Goal: Transaction & Acquisition: Purchase product/service

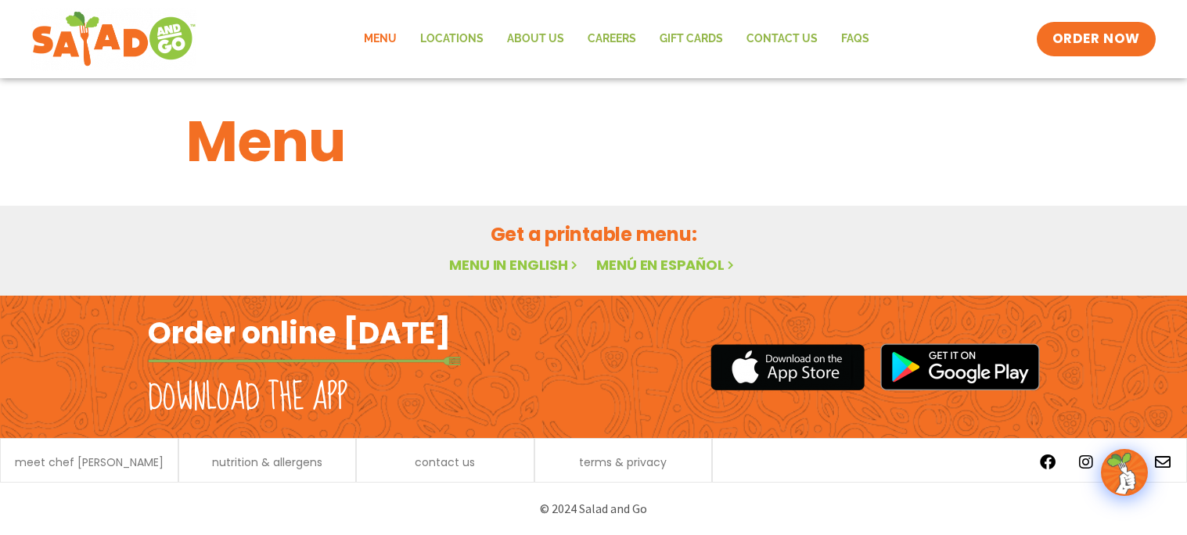
click at [384, 34] on link "Menu" at bounding box center [380, 39] width 56 height 36
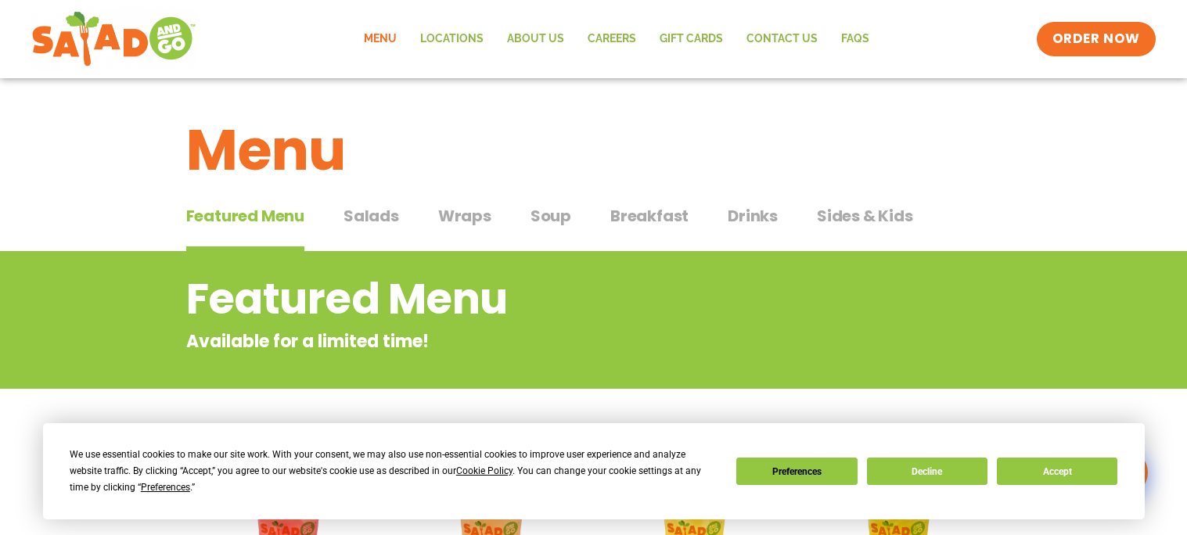
click at [387, 215] on span "Salads" at bounding box center [372, 215] width 56 height 23
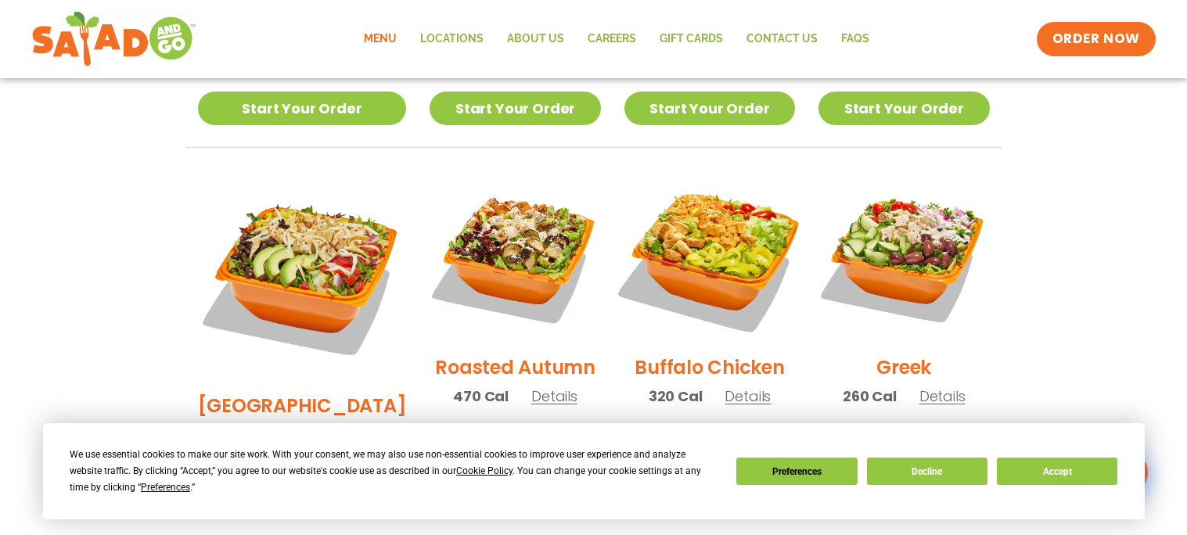
scroll to position [743, 0]
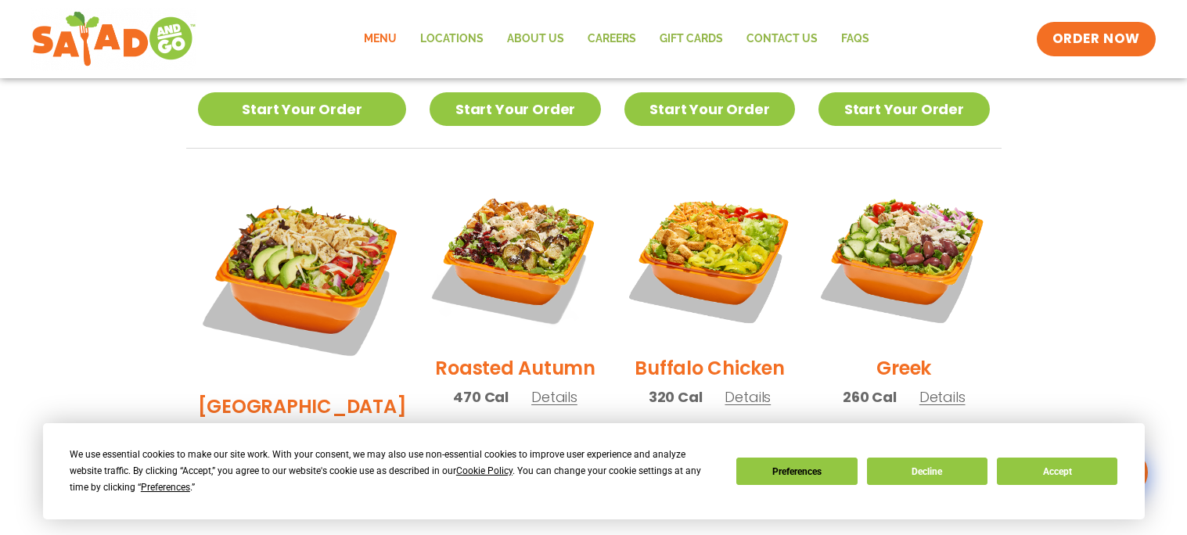
click at [698, 460] on link "Start Your Order" at bounding box center [709, 477] width 171 height 34
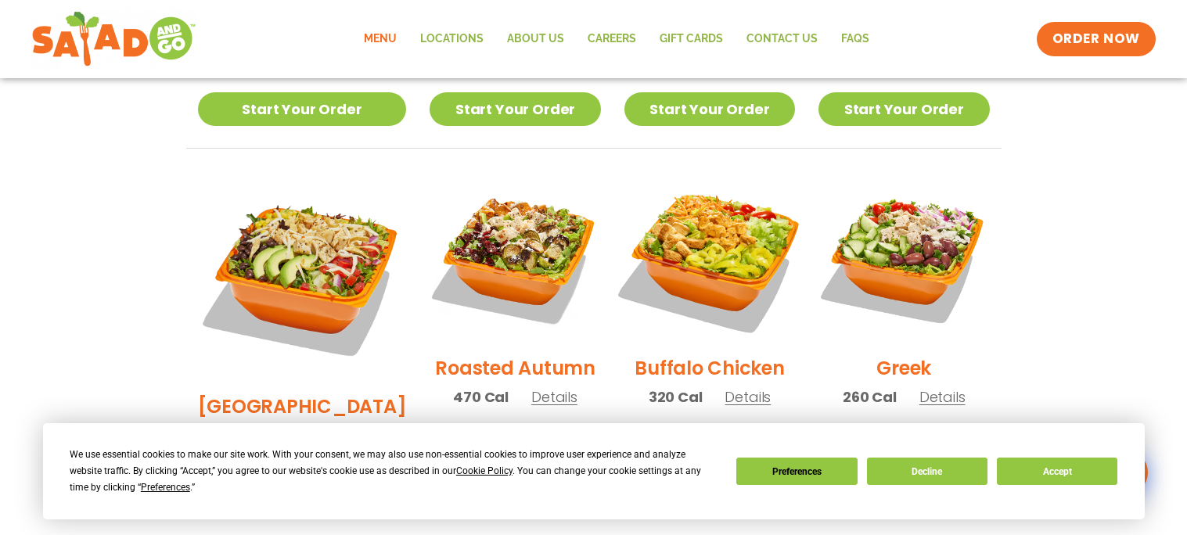
scroll to position [0, 0]
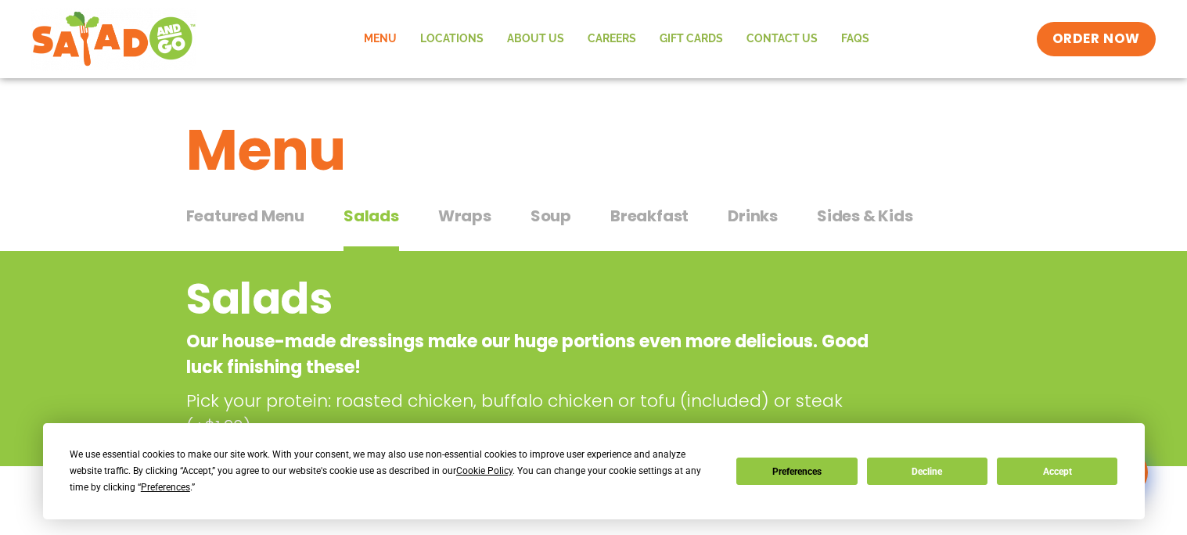
click at [768, 214] on span "Drinks" at bounding box center [753, 215] width 50 height 23
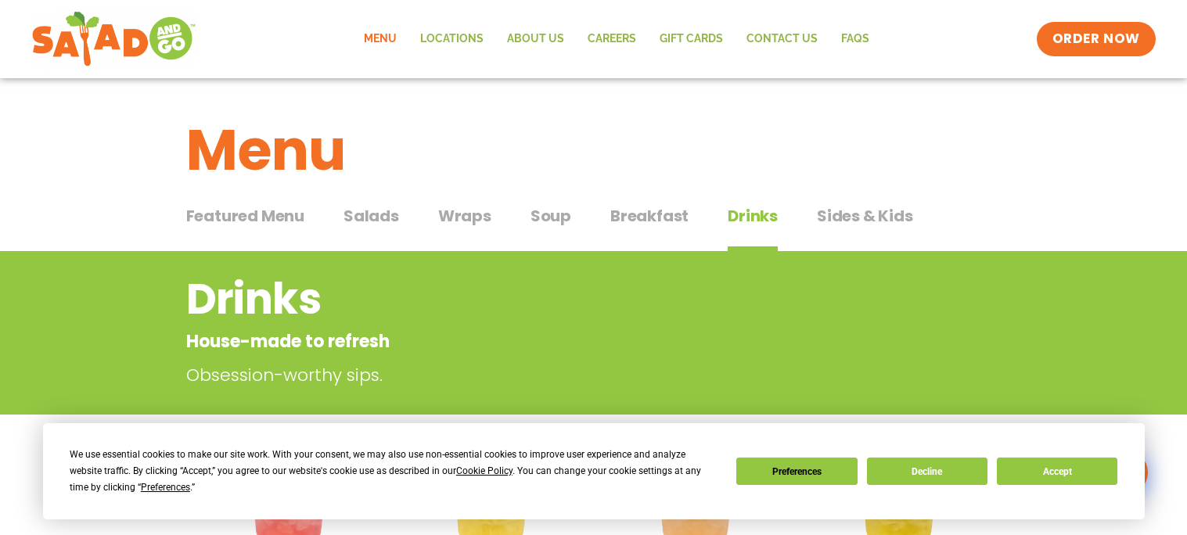
click at [833, 232] on button "Sides & Kids Sides & Kids" at bounding box center [865, 228] width 96 height 48
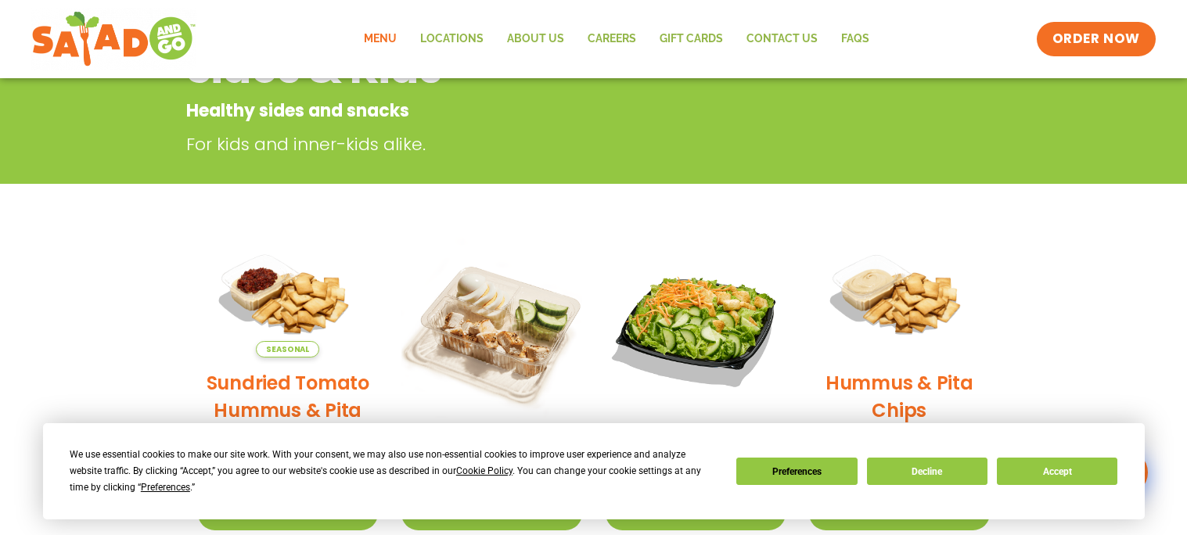
scroll to position [231, 0]
